Goal: Task Accomplishment & Management: Manage account settings

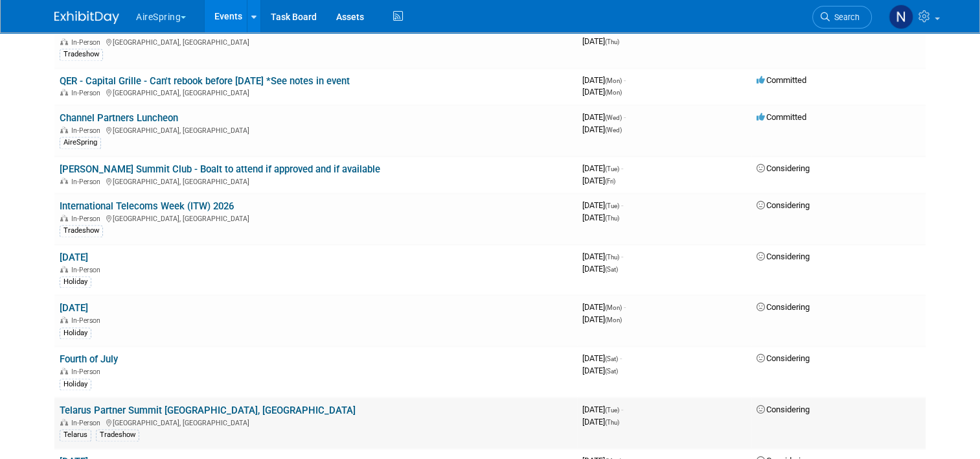
scroll to position [1779, 0]
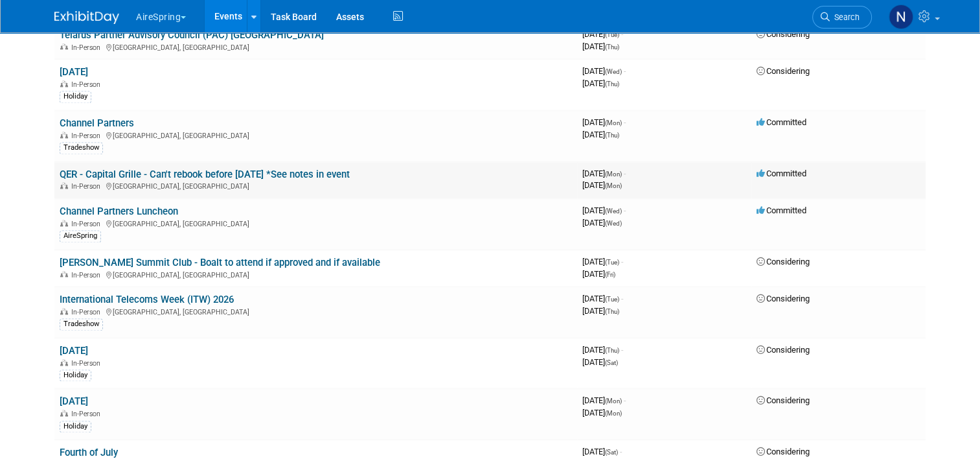
click at [280, 168] on link "QER - Capital Grille - Can't rebook before [DATE] *See notes in event" at bounding box center [205, 174] width 290 height 12
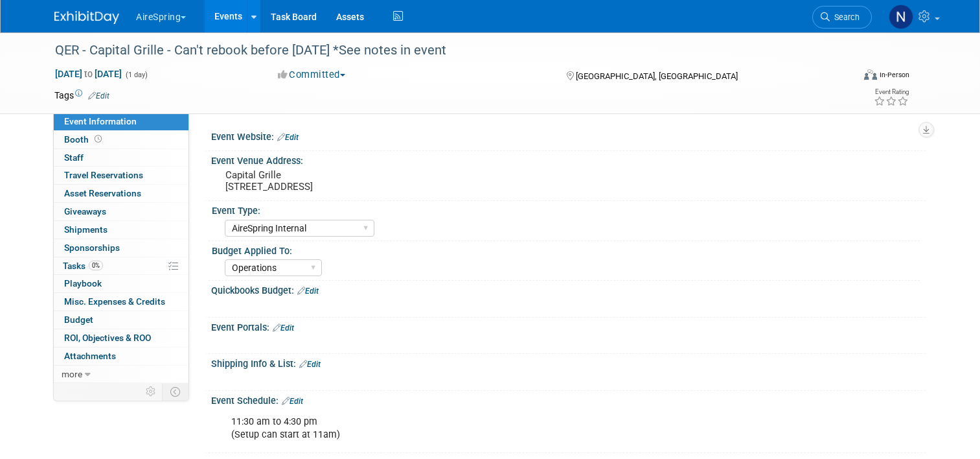
select select "AireSpring Internal"
select select "Operations"
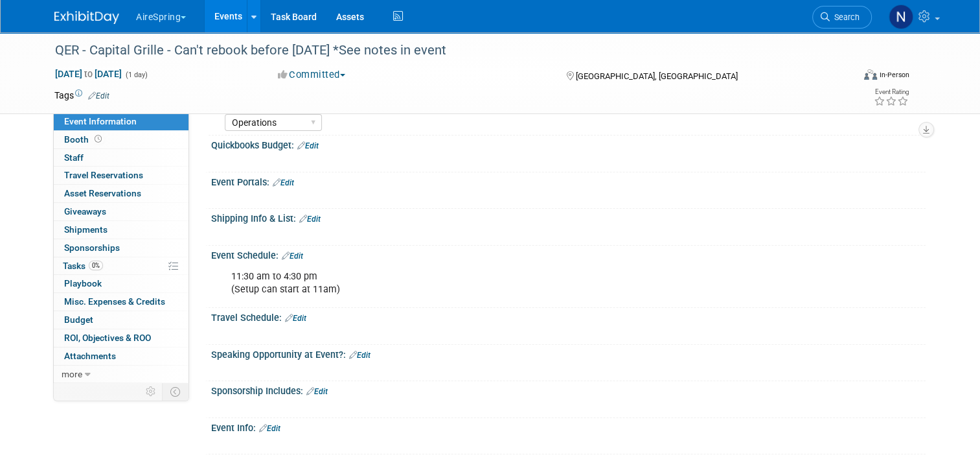
scroll to position [113, 0]
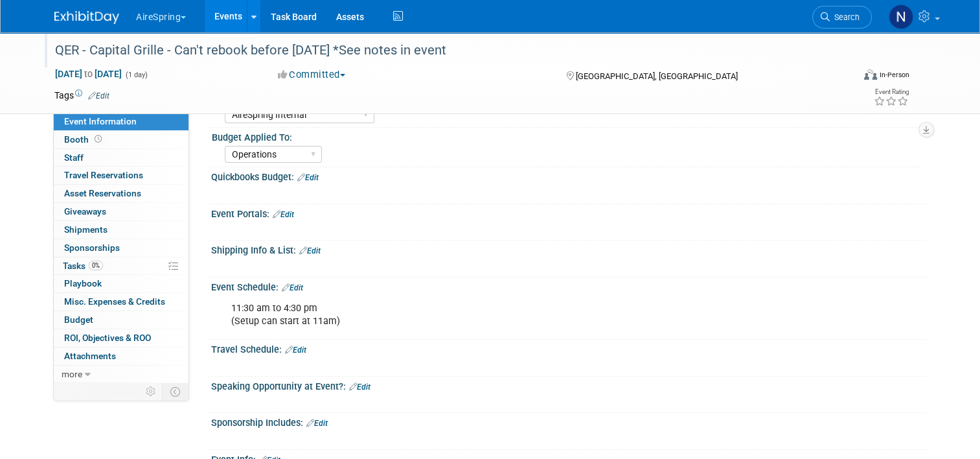
click at [363, 47] on div "QER - Capital Grille - Can't rebook before [DATE] *See notes in event" at bounding box center [444, 50] width 786 height 23
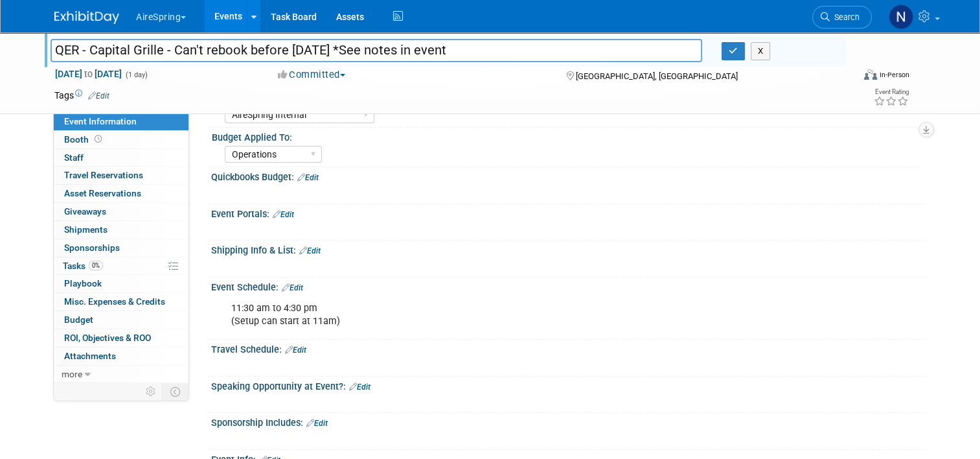
drag, startPoint x: 462, startPoint y: 51, endPoint x: 166, endPoint y: 54, distance: 296.7
click at [166, 54] on input "QER - Capital Grille - Can't rebook before [DATE] *See notes in event" at bounding box center [377, 50] width 652 height 23
type input "QER - Capital Grille -"
click at [736, 47] on icon "button" at bounding box center [733, 51] width 9 height 8
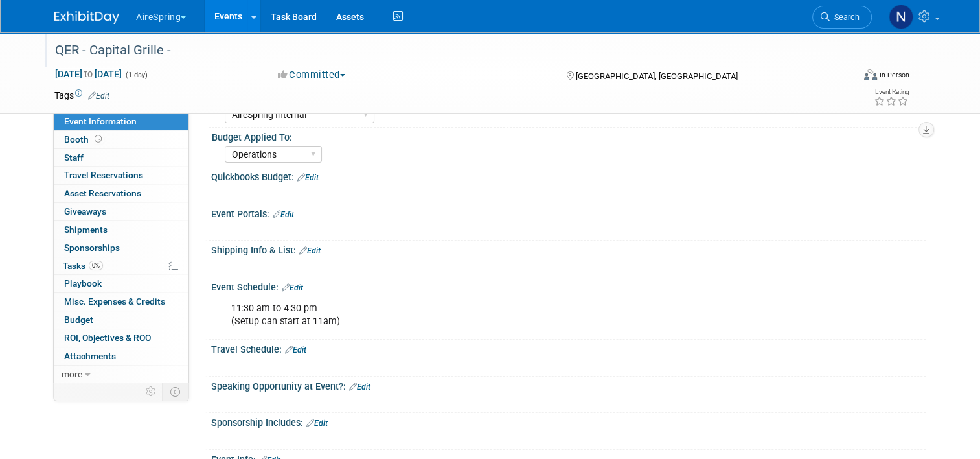
click at [236, 20] on link "Events" at bounding box center [228, 16] width 47 height 32
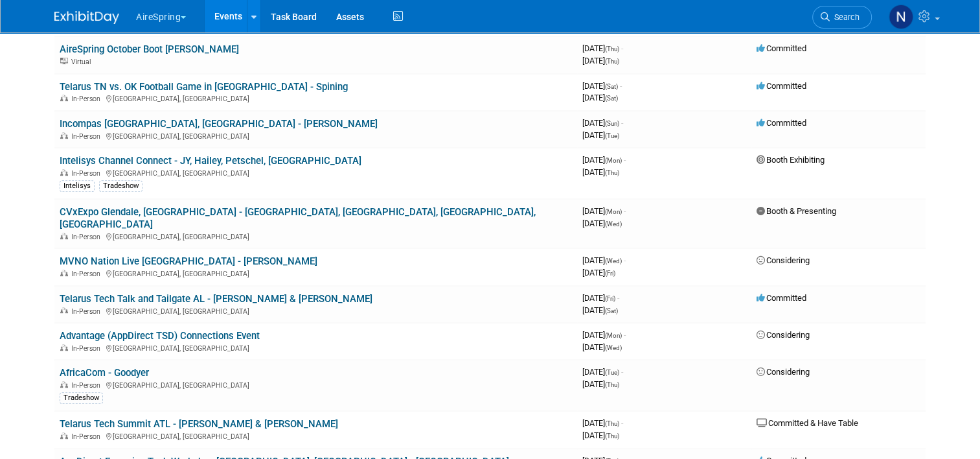
scroll to position [453, 0]
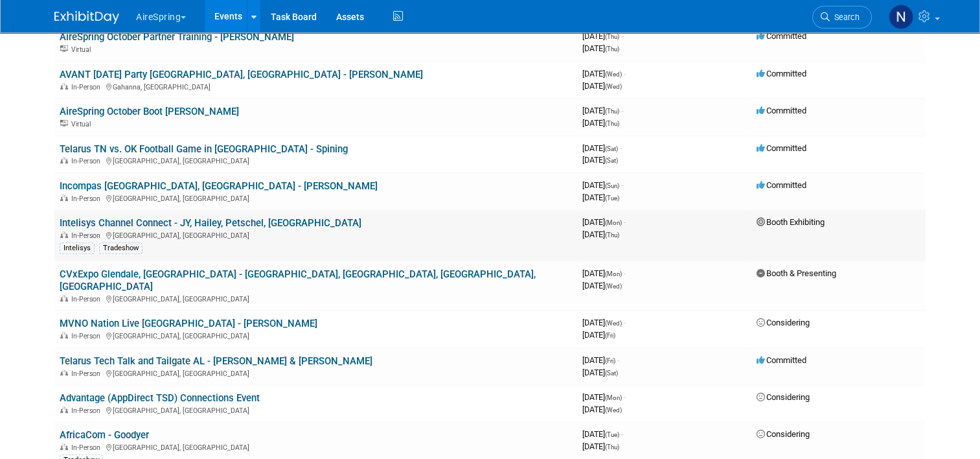
click at [193, 217] on link "Intelisys Channel Connect - JY, Hailey, Petschel, [GEOGRAPHIC_DATA]" at bounding box center [211, 223] width 302 height 12
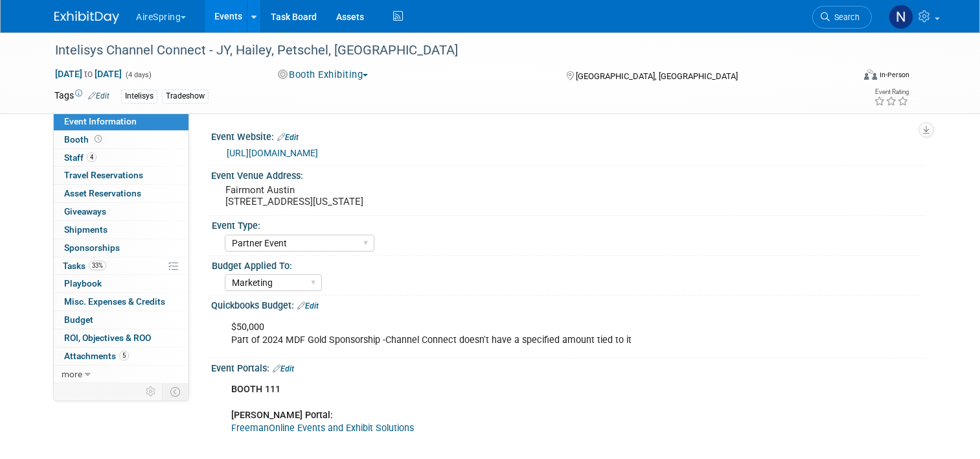
select select "Partner Event"
select select "Marketing"
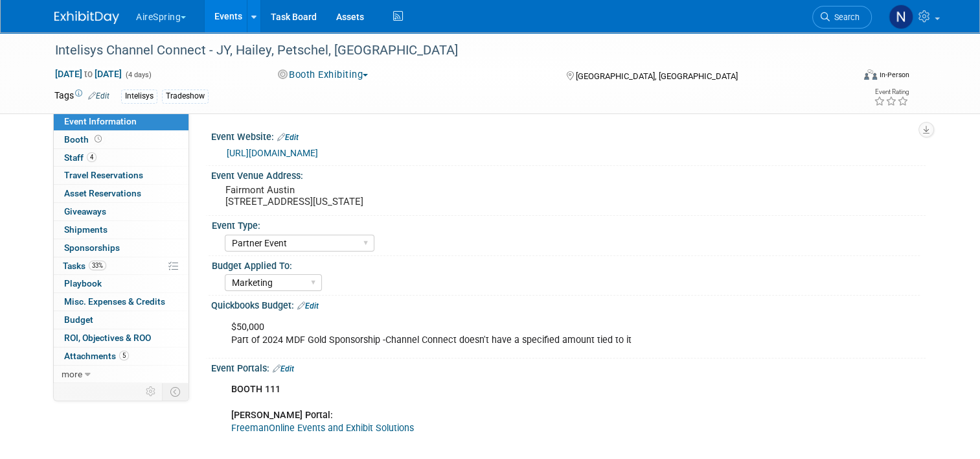
click at [266, 431] on link "FreemanOnline Events and Exhibit Solutions" at bounding box center [322, 427] width 183 height 11
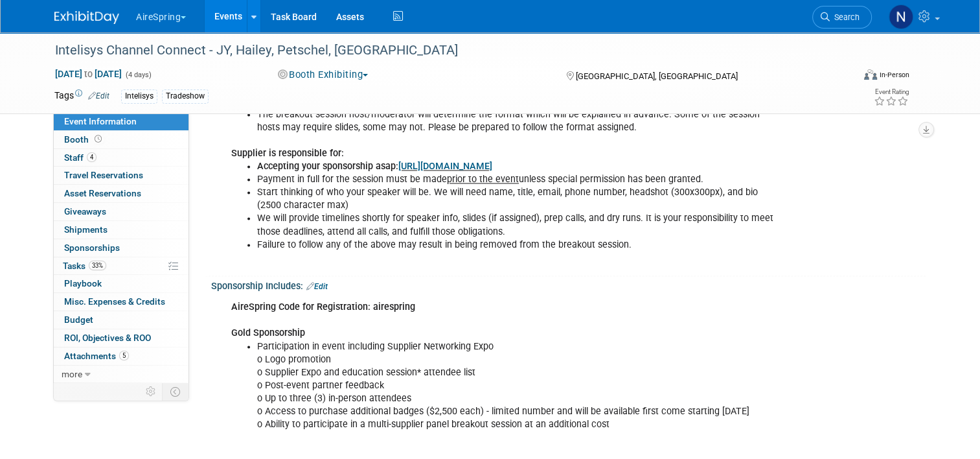
scroll to position [2267, 0]
